Goal: Communication & Community: Ask a question

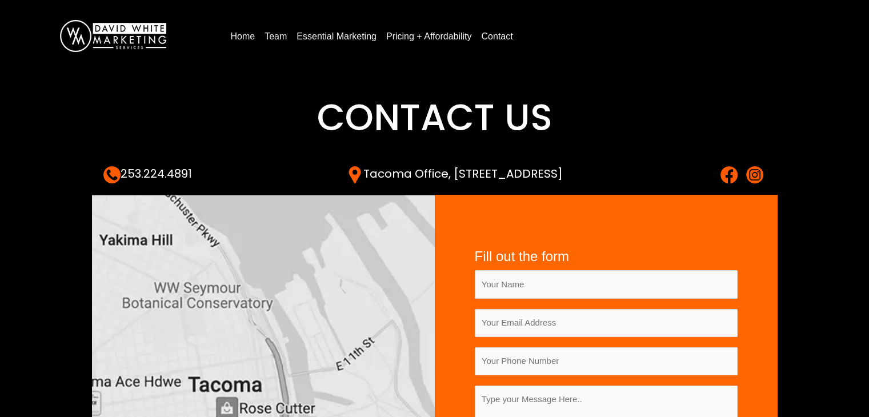
click at [304, 103] on h1 "Contact Us" at bounding box center [434, 117] width 663 height 51
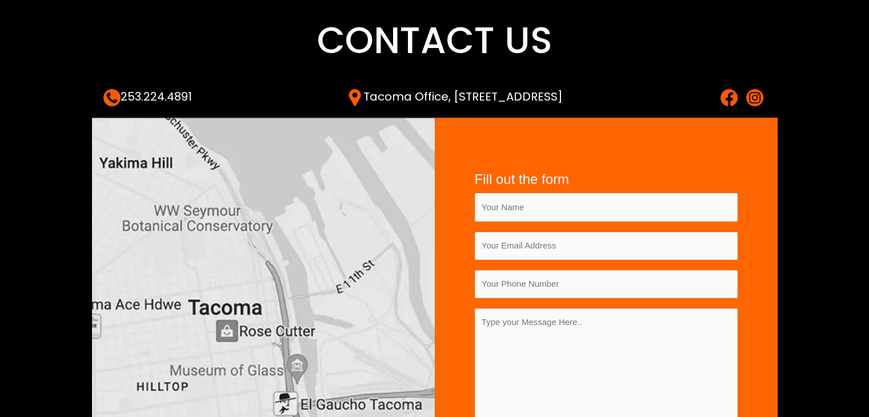
scroll to position [171, 0]
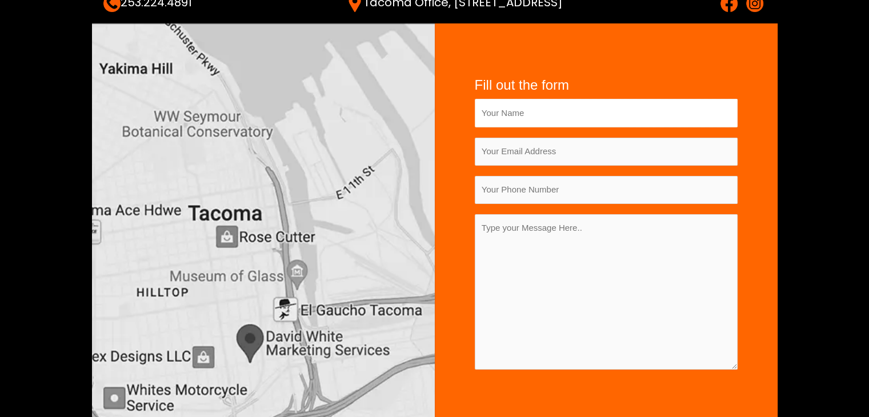
drag, startPoint x: 549, startPoint y: 111, endPoint x: 554, endPoint y: 126, distance: 15.2
click at [549, 111] on input "Contact form" at bounding box center [606, 113] width 263 height 28
type input "[PERSON_NAME]"
type input "[EMAIL_ADDRESS][DOMAIN_NAME]"
type input "07908590346"
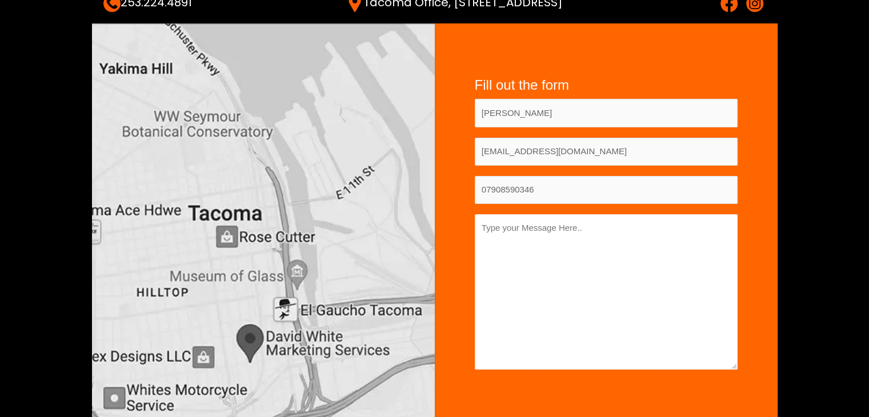
click at [556, 247] on textarea "Contact form" at bounding box center [606, 291] width 263 height 155
paste textarea "Hi There, I hope you are doing well. I am a blogger and content writer. I have …"
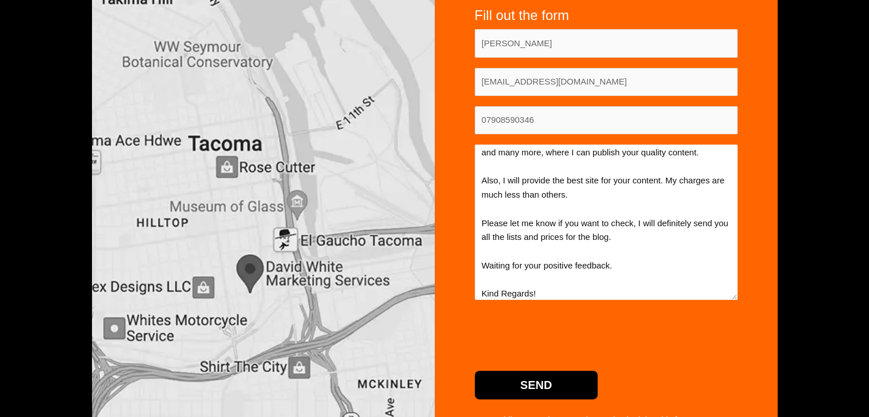
scroll to position [343, 0]
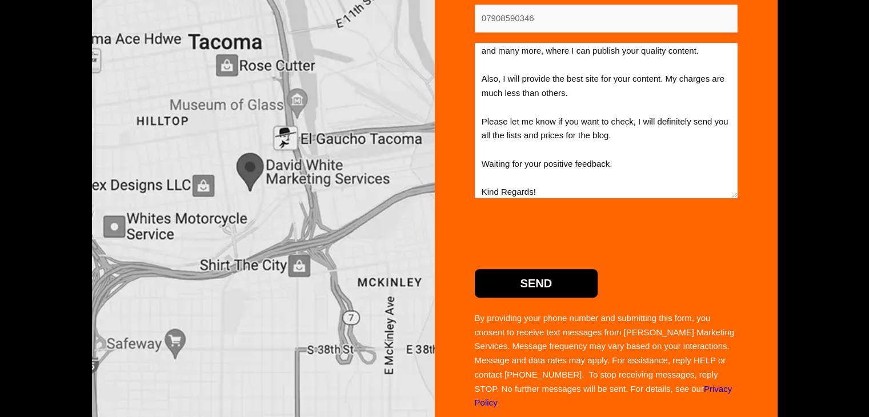
type textarea "Hi There, I hope you are doing well. I am a blogger and content writer. I have …"
click at [510, 278] on input "Send" at bounding box center [536, 283] width 123 height 29
